Goal: Navigation & Orientation: Find specific page/section

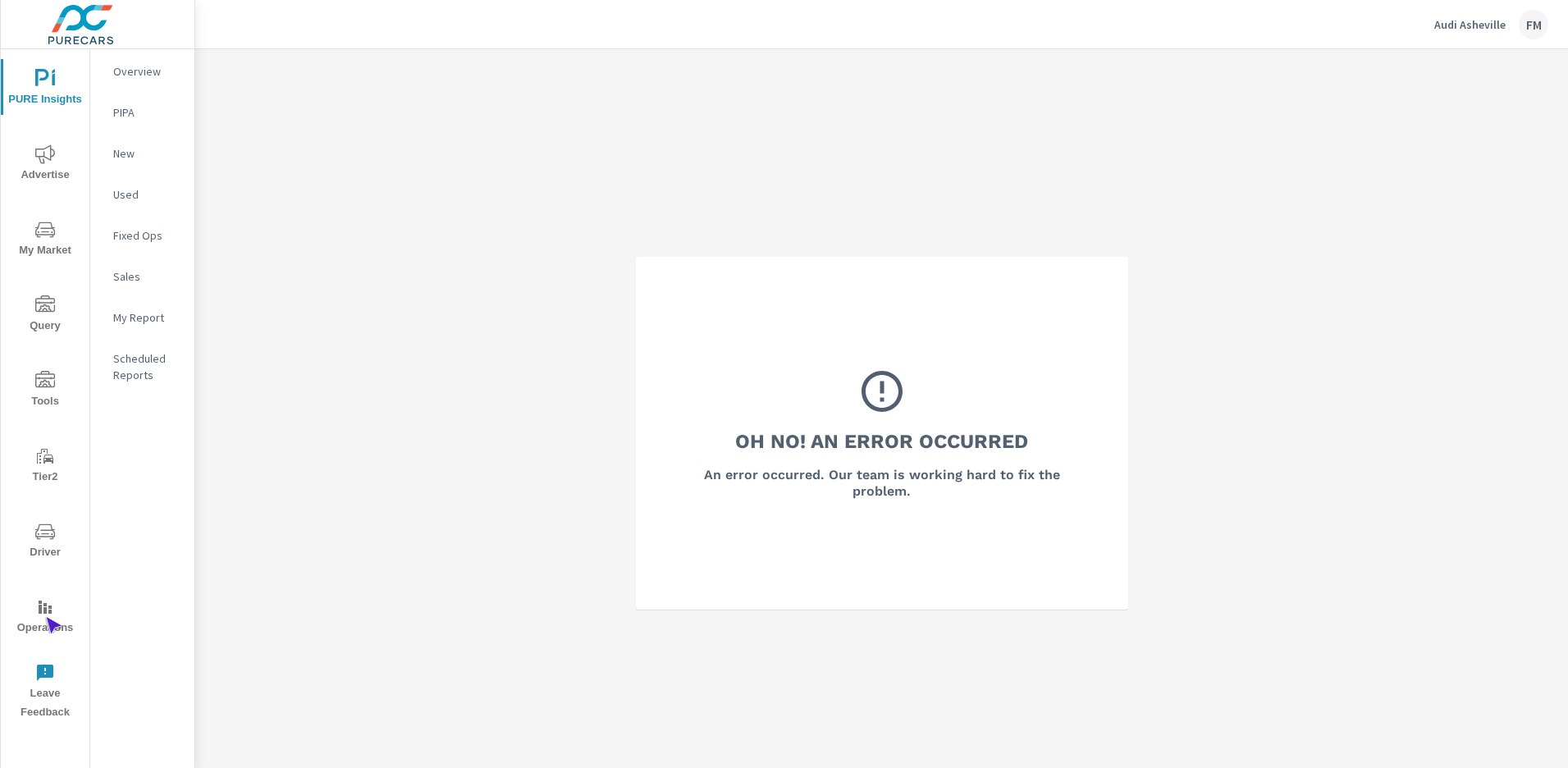
click at [45, 617] on span "Operations" at bounding box center [44, 617] width 78 height 41
